Goal: Task Accomplishment & Management: Use online tool/utility

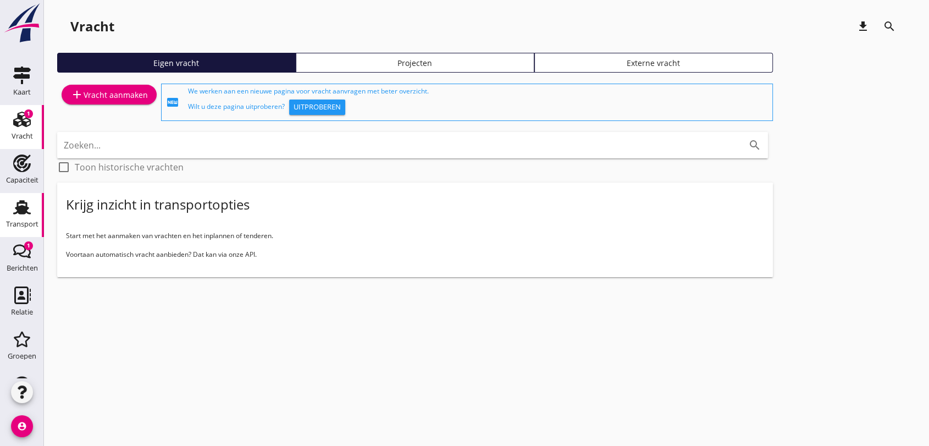
click at [19, 208] on use at bounding box center [22, 207] width 18 height 14
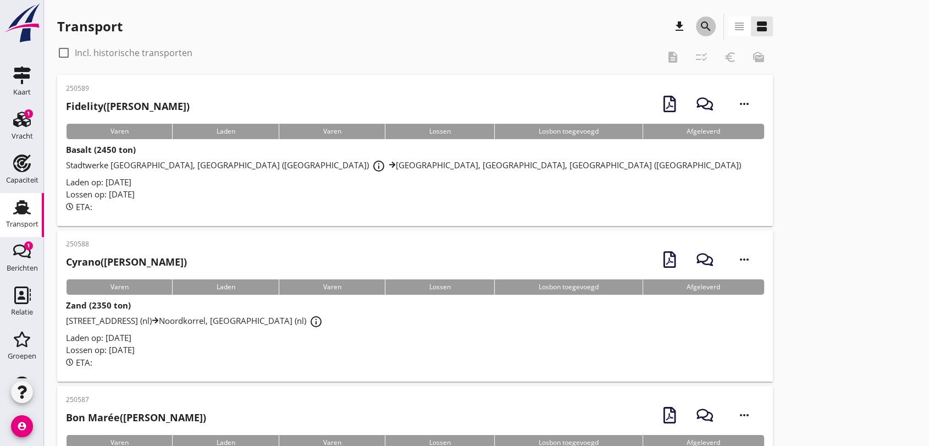
click at [700, 20] on icon "search" at bounding box center [705, 26] width 13 height 13
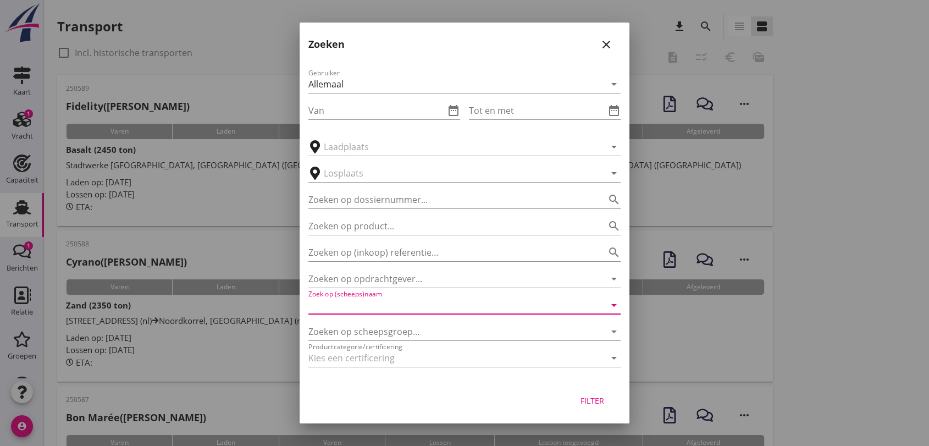
click at [418, 303] on input "Zoek op (scheeps)naam" at bounding box center [448, 305] width 281 height 18
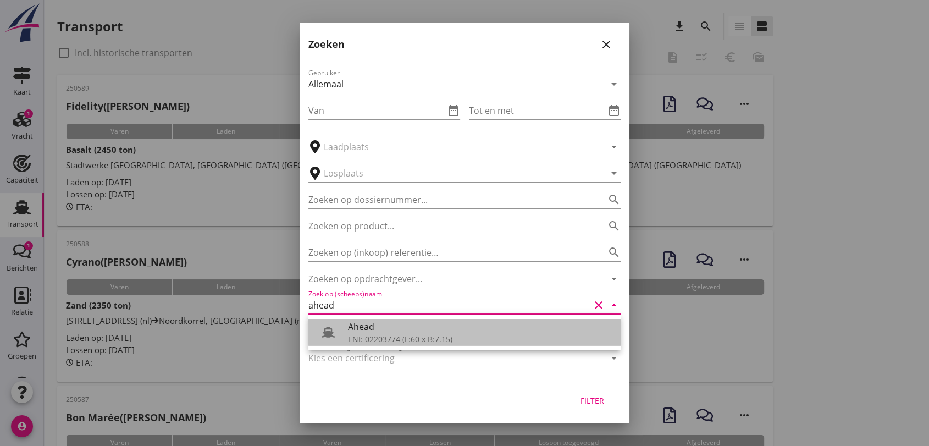
drag, startPoint x: 391, startPoint y: 335, endPoint x: 443, endPoint y: 365, distance: 59.6
click at [392, 336] on div "ENI: 02203774 (L:60 x B:7.15)" at bounding box center [480, 339] width 264 height 12
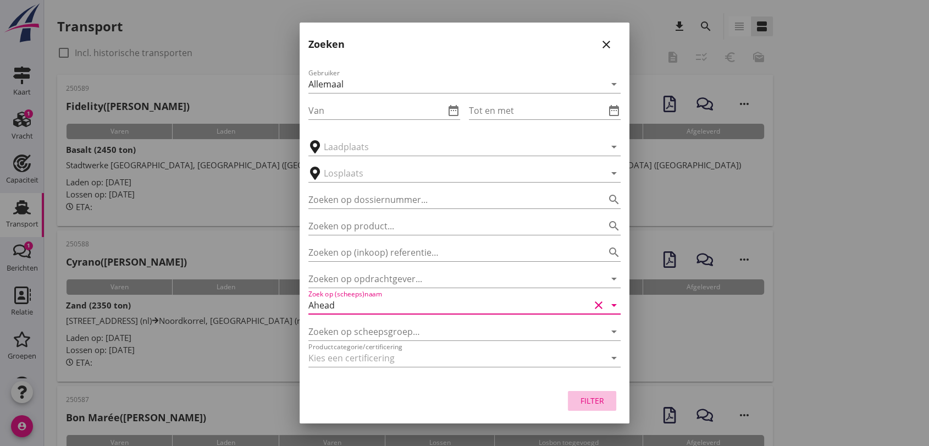
click at [580, 398] on div "Filter" at bounding box center [592, 401] width 31 height 12
type input "Ahead"
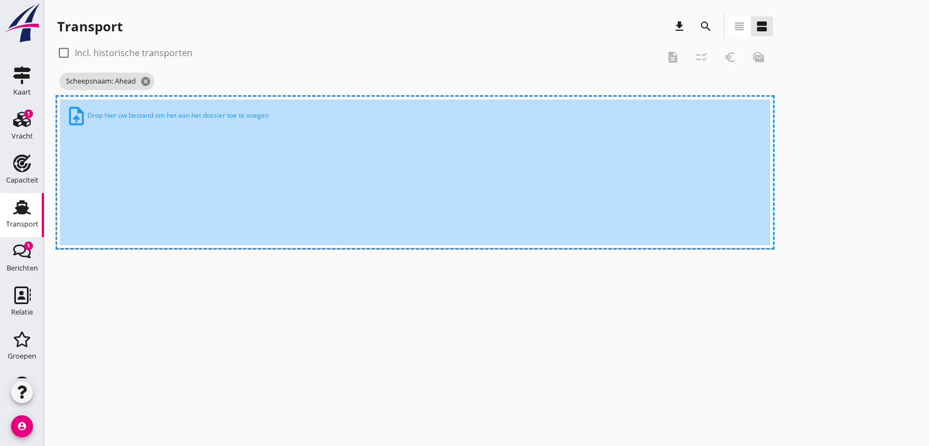
drag, startPoint x: 573, startPoint y: 370, endPoint x: 426, endPoint y: 318, distance: 156.3
click at [562, 368] on div "cancel You are impersonating another user. Transport download search view_headl…" at bounding box center [486, 223] width 885 height 446
click at [229, 57] on div "check_box_outline_blank Incl. historische transporten" at bounding box center [357, 53] width 601 height 18
drag, startPoint x: 152, startPoint y: 303, endPoint x: 156, endPoint y: 287, distance: 16.4
click at [158, 297] on div "cancel You are impersonating another user. Transport download search view_headl…" at bounding box center [486, 223] width 885 height 446
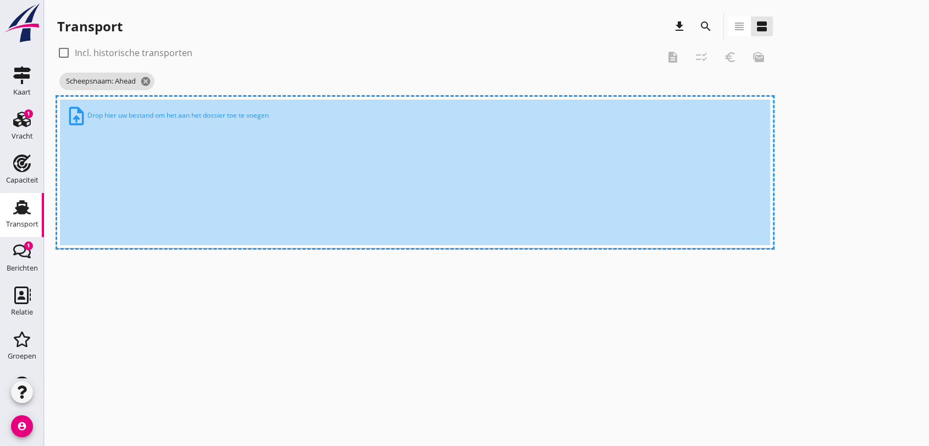
click at [18, 210] on use at bounding box center [22, 207] width 18 height 14
click at [148, 78] on icon "cancel" at bounding box center [145, 81] width 11 height 11
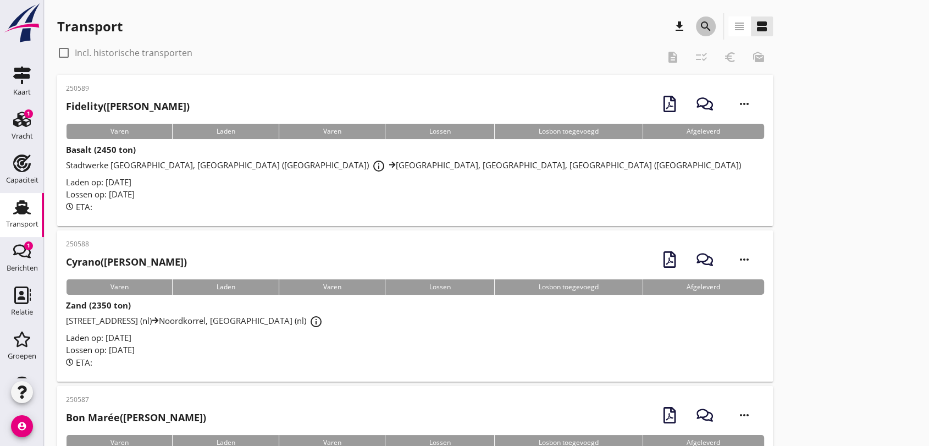
click at [700, 25] on icon "search" at bounding box center [705, 26] width 13 height 13
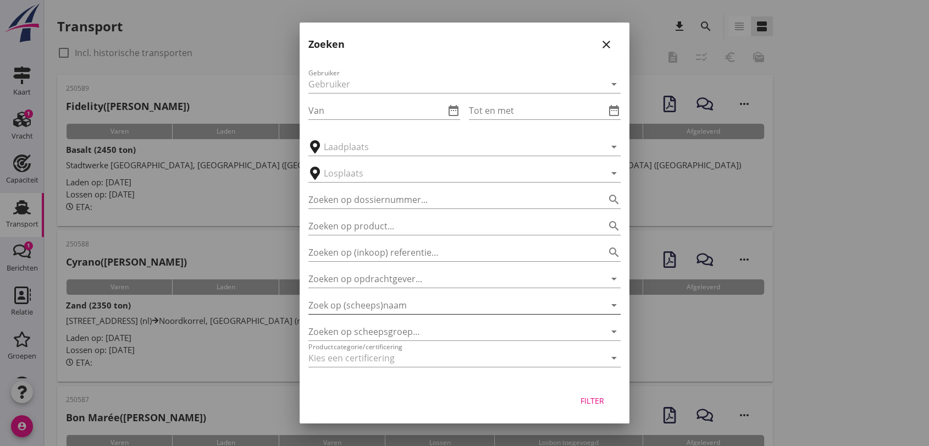
click at [392, 300] on input "Zoek op (scheeps)naam" at bounding box center [448, 305] width 281 height 18
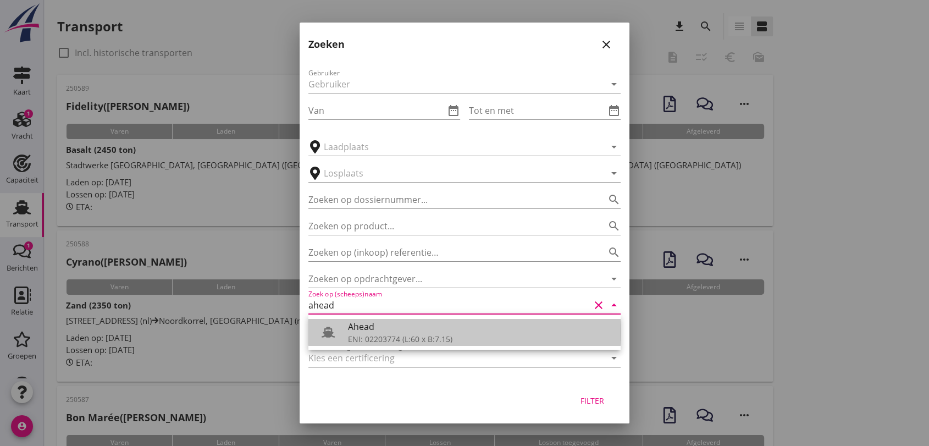
drag, startPoint x: 385, startPoint y: 326, endPoint x: 440, endPoint y: 351, distance: 60.1
click at [391, 330] on div "Ahead" at bounding box center [480, 326] width 264 height 13
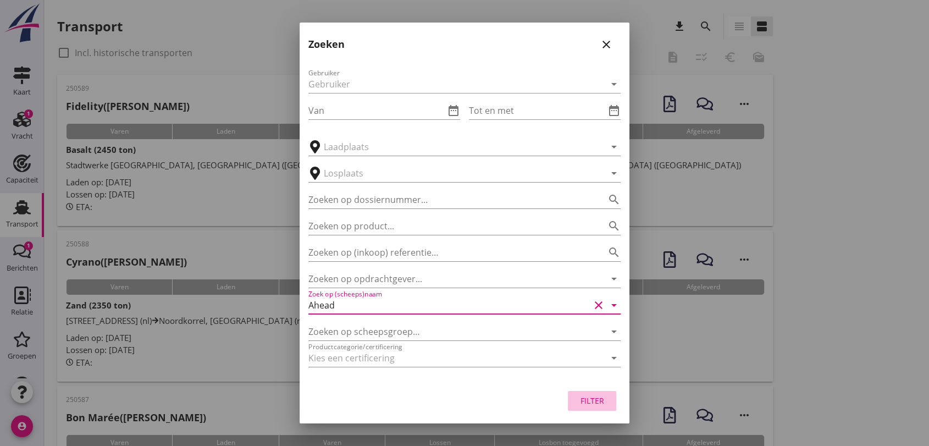
click at [596, 398] on div "Filter" at bounding box center [592, 401] width 31 height 12
type input "Ahead"
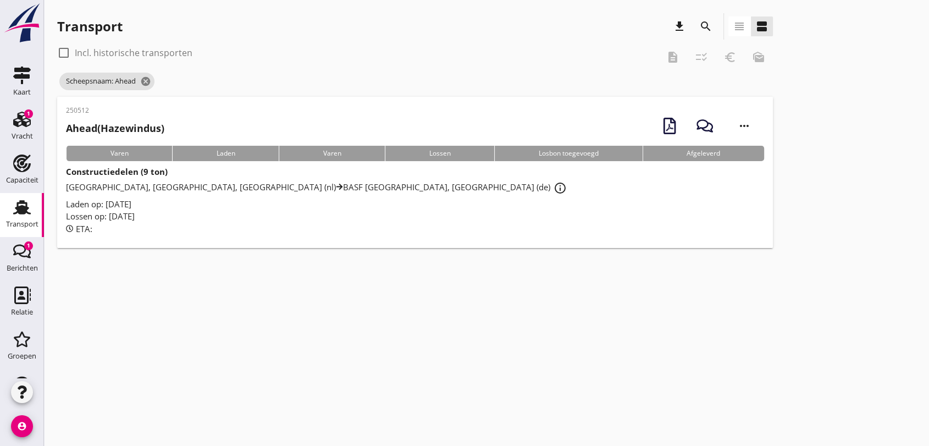
click at [336, 187] on use at bounding box center [339, 186] width 6 height 6
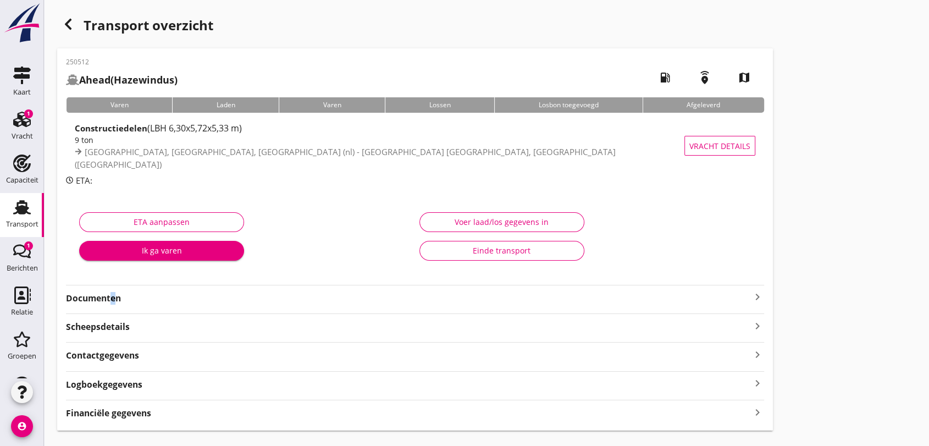
click at [111, 302] on strong "Documenten" at bounding box center [408, 298] width 685 height 13
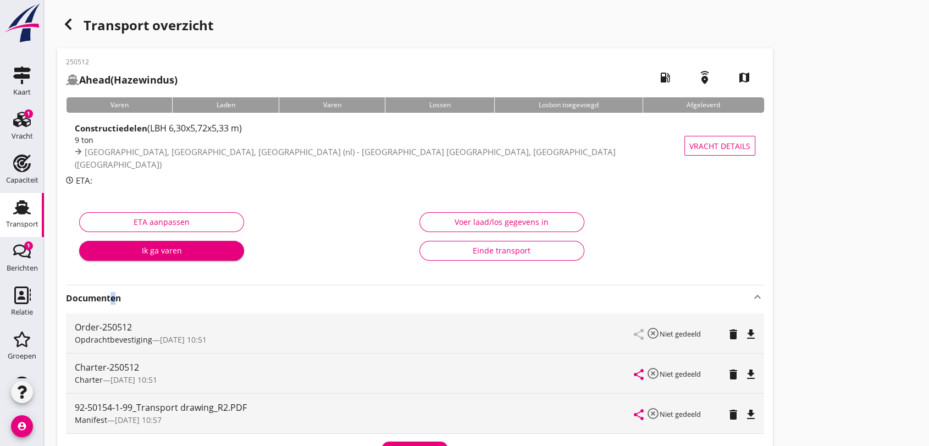
scroll to position [122, 0]
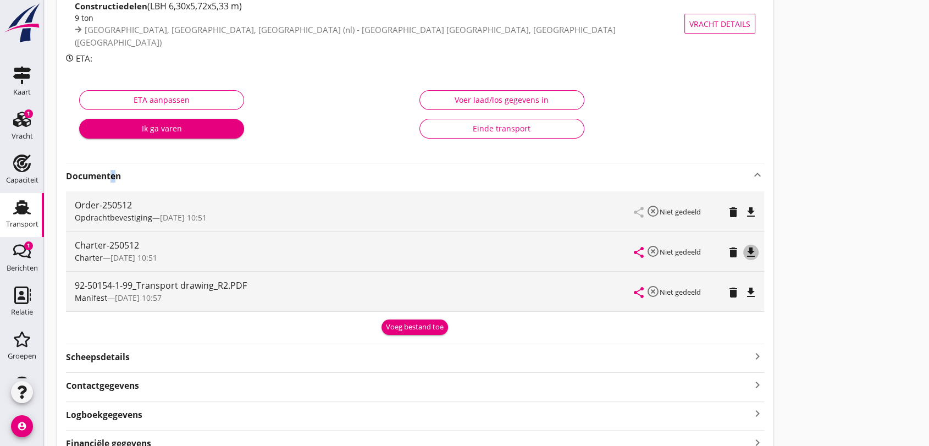
click at [751, 248] on icon "file_download" at bounding box center [750, 252] width 13 height 13
